Goal: Information Seeking & Learning: Learn about a topic

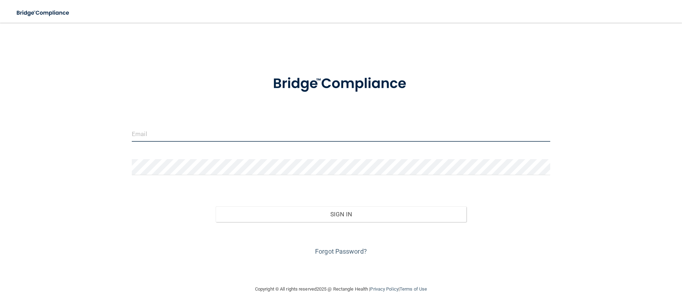
click at [218, 137] on input "email" at bounding box center [341, 134] width 418 height 16
type input "[EMAIL_ADDRESS][DOMAIN_NAME]"
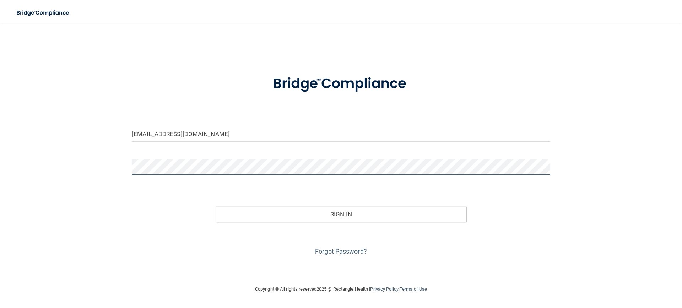
click at [216, 206] on button "Sign In" at bounding box center [341, 214] width 251 height 16
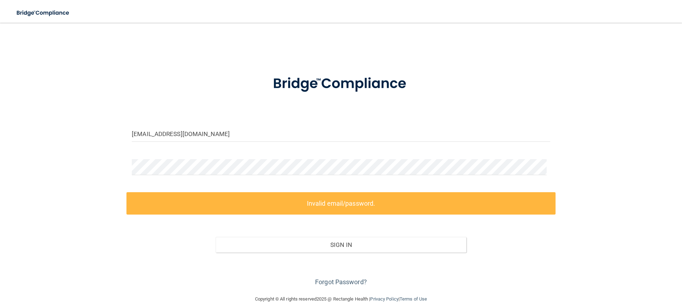
click at [324, 207] on label "Invalid email/password." at bounding box center [340, 203] width 429 height 22
click at [117, 172] on div "ninamjones82110@gmail.com Invalid email/password. You don't have permission to …" at bounding box center [341, 159] width 654 height 258
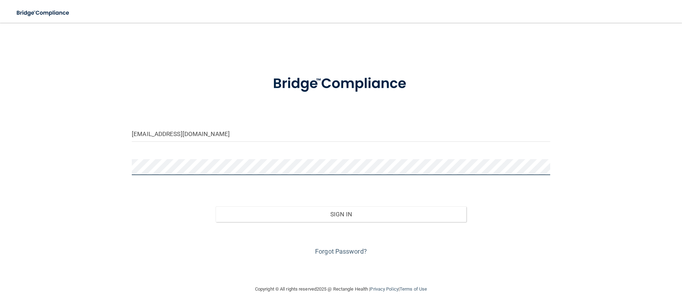
click at [216, 206] on button "Sign In" at bounding box center [341, 214] width 251 height 16
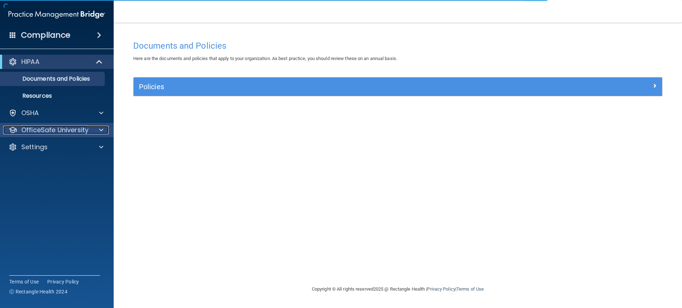
click at [107, 133] on div at bounding box center [100, 130] width 18 height 9
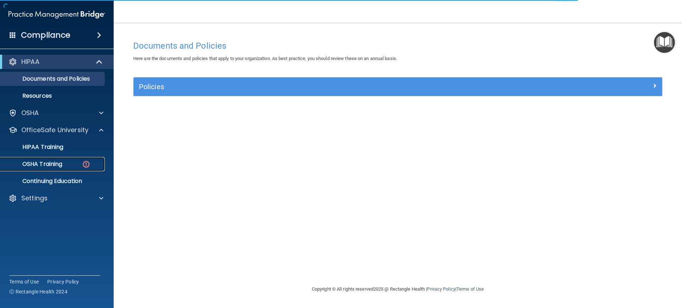
click at [87, 165] on img at bounding box center [86, 164] width 9 height 9
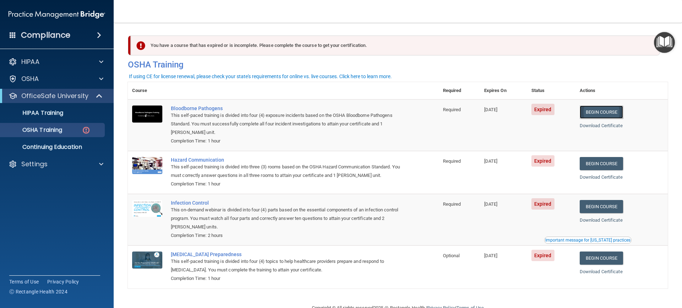
click at [612, 110] on link "Begin Course" at bounding box center [601, 112] width 43 height 13
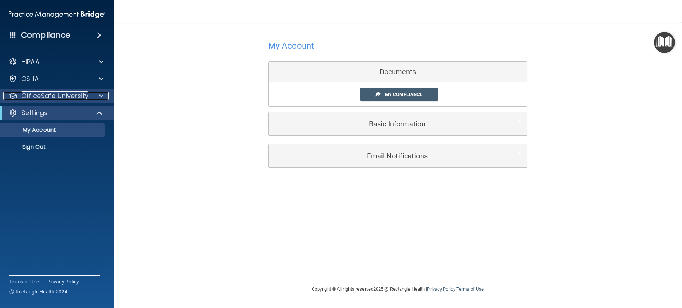
click at [99, 97] on div at bounding box center [100, 96] width 18 height 9
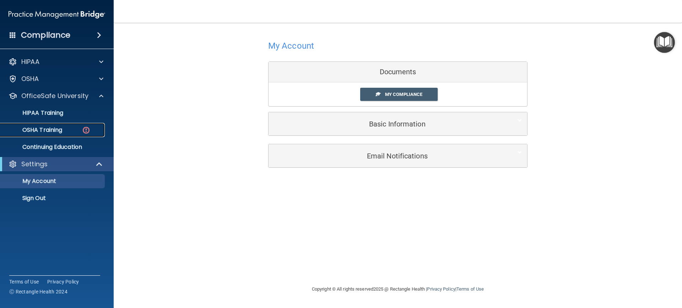
click at [77, 133] on div "OSHA Training" at bounding box center [53, 129] width 97 height 7
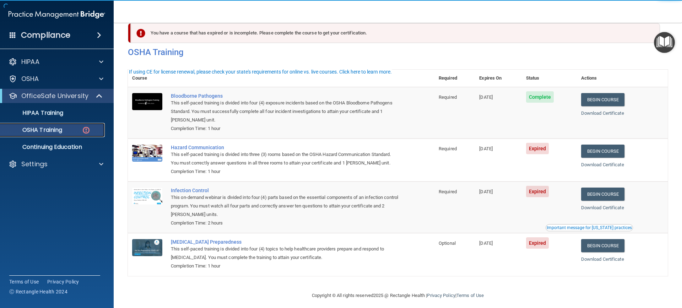
scroll to position [19, 0]
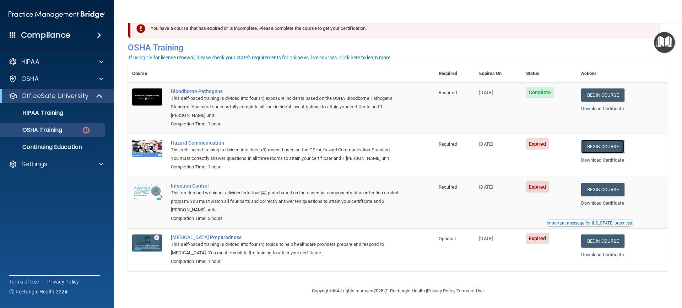
click at [593, 145] on link "Begin Course" at bounding box center [602, 146] width 43 height 13
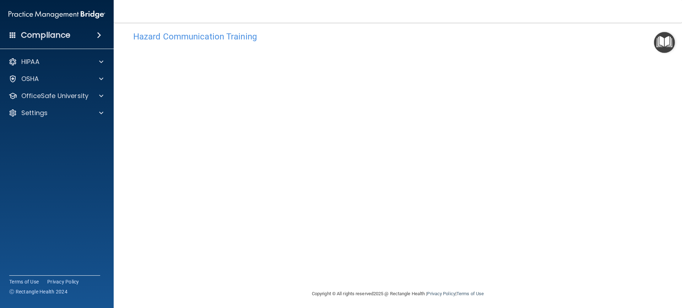
scroll to position [12, 0]
